Goal: Information Seeking & Learning: Learn about a topic

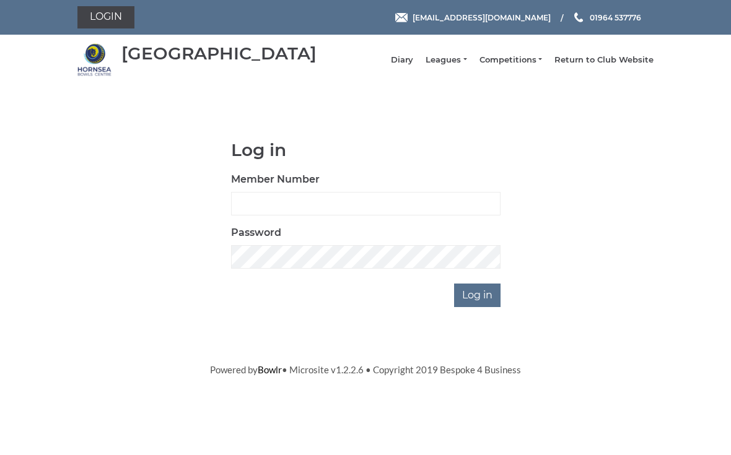
click at [460, 66] on link "Leagues" at bounding box center [445, 59] width 41 height 11
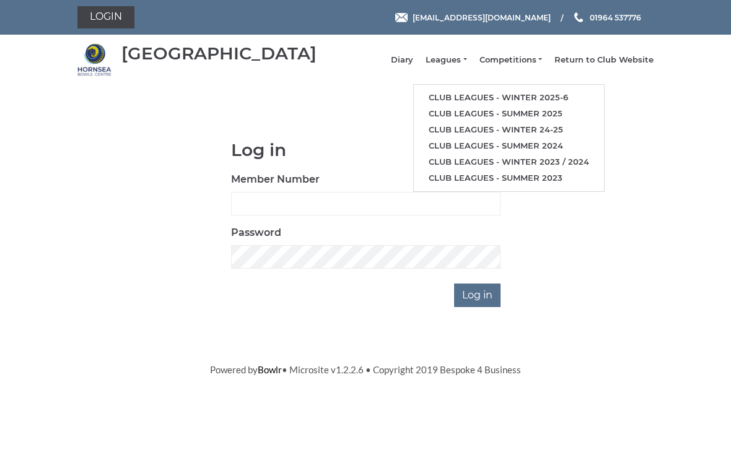
click at [475, 98] on link "Club leagues - Winter 2025-6" at bounding box center [509, 98] width 190 height 16
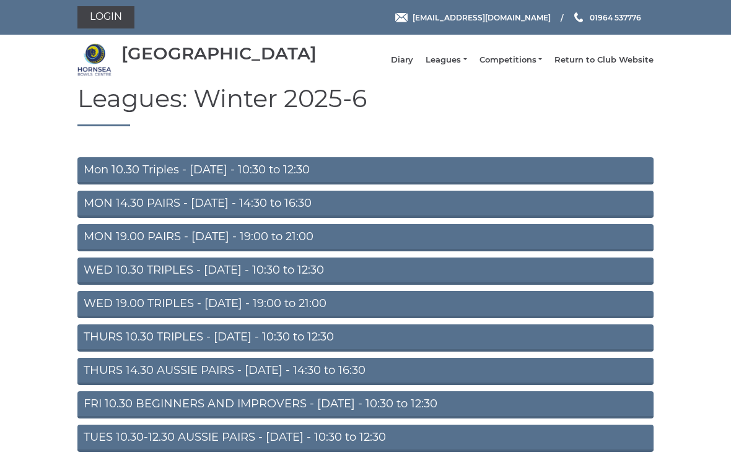
click at [129, 217] on link "MON 14.30 PAIRS - [DATE] - 14:30 to 16:30" at bounding box center [365, 204] width 576 height 27
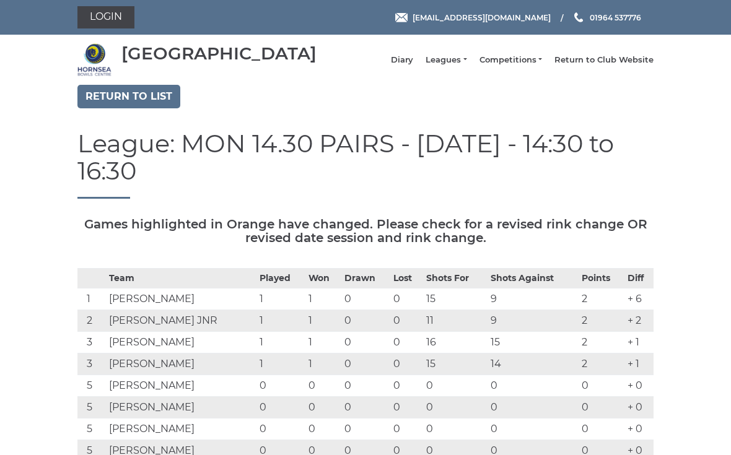
click at [146, 106] on link "Return to list" at bounding box center [128, 97] width 103 height 24
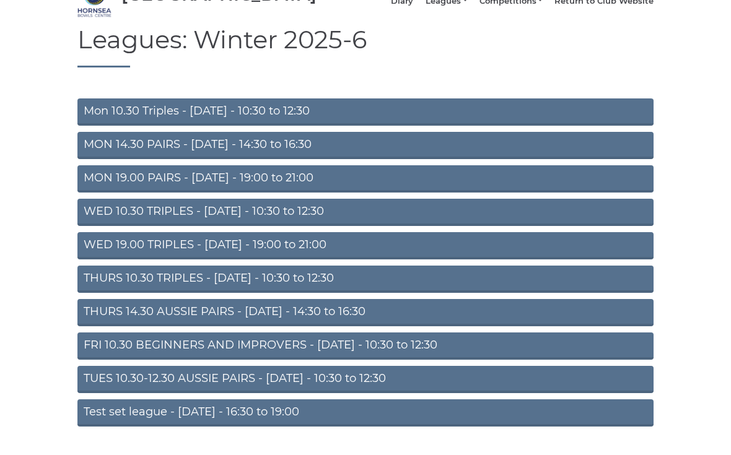
scroll to position [71, 0]
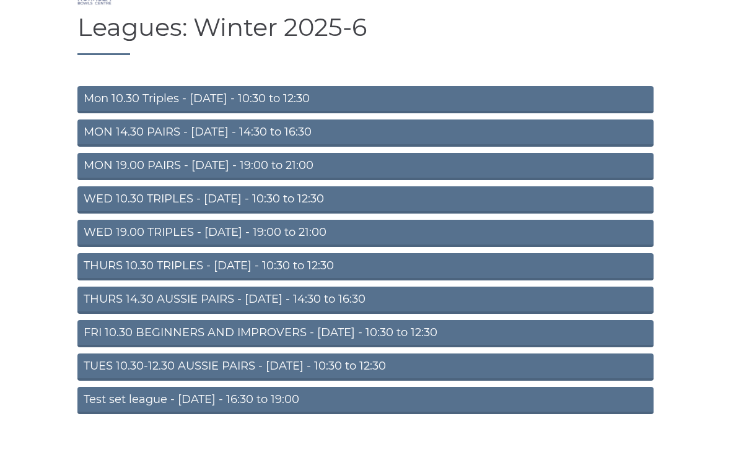
click at [362, 377] on link "TUES 10.30-12.30 AUSSIE PAIRS - [DATE] - 10:30 to 12:30" at bounding box center [365, 367] width 576 height 27
click at [354, 361] on link "TUES 10.30-12.30 AUSSIE PAIRS - [DATE] - 10:30 to 12:30" at bounding box center [365, 367] width 576 height 27
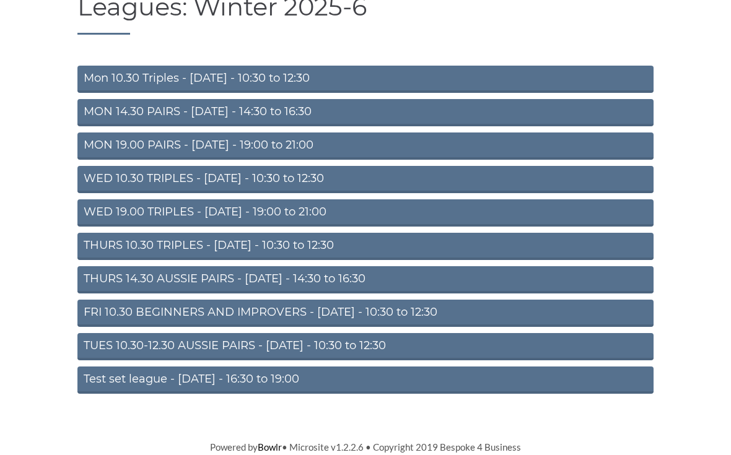
click at [347, 354] on link "TUES 10.30-12.30 AUSSIE PAIRS - [DATE] - 10:30 to 12:30" at bounding box center [365, 347] width 576 height 27
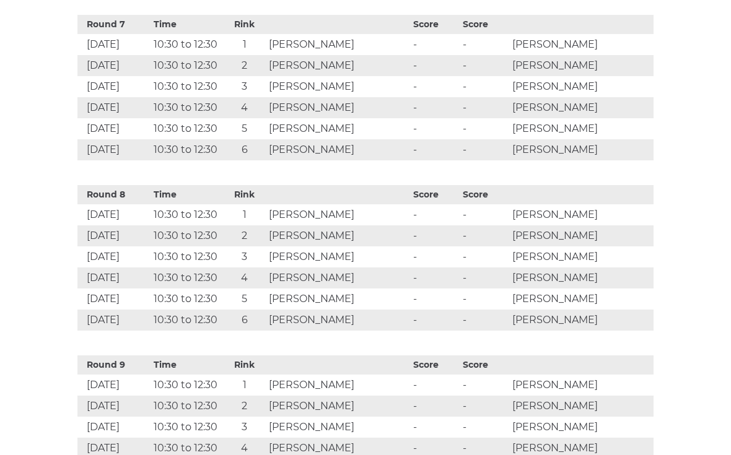
scroll to position [1697, 0]
